Goal: Information Seeking & Learning: Understand process/instructions

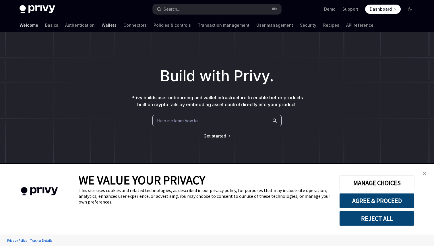
click at [102, 25] on link "Wallets" at bounding box center [109, 25] width 15 height 14
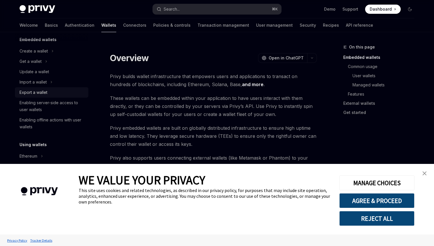
scroll to position [41, 0]
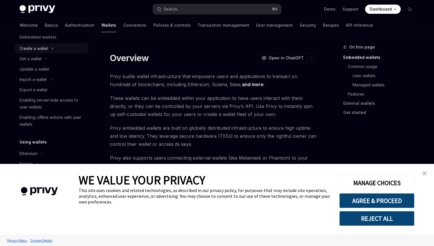
click at [36, 47] on div "Create a wallet" at bounding box center [34, 48] width 28 height 7
type textarea "*"
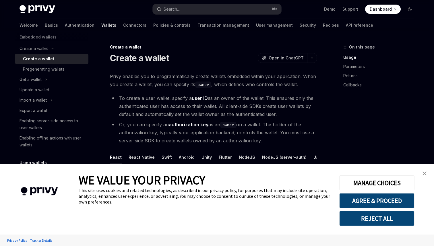
click at [386, 217] on button "REJECT ALL" at bounding box center [377, 218] width 75 height 15
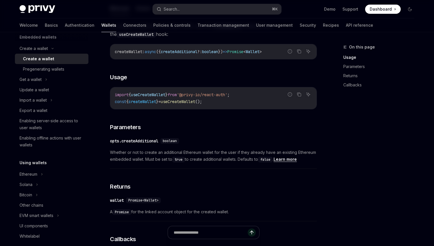
scroll to position [207, 0]
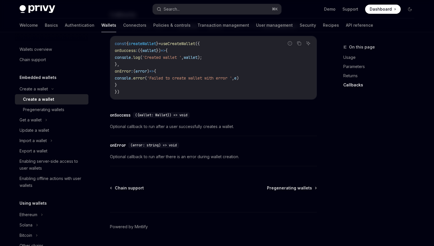
scroll to position [448, 0]
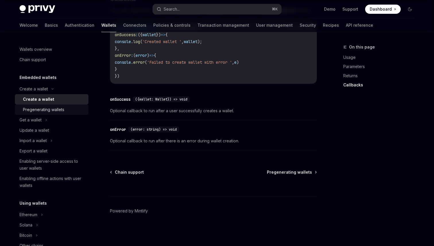
click at [40, 107] on div "Pregenerating wallets" at bounding box center [43, 109] width 41 height 7
type textarea "*"
